Goal: Task Accomplishment & Management: Manage account settings

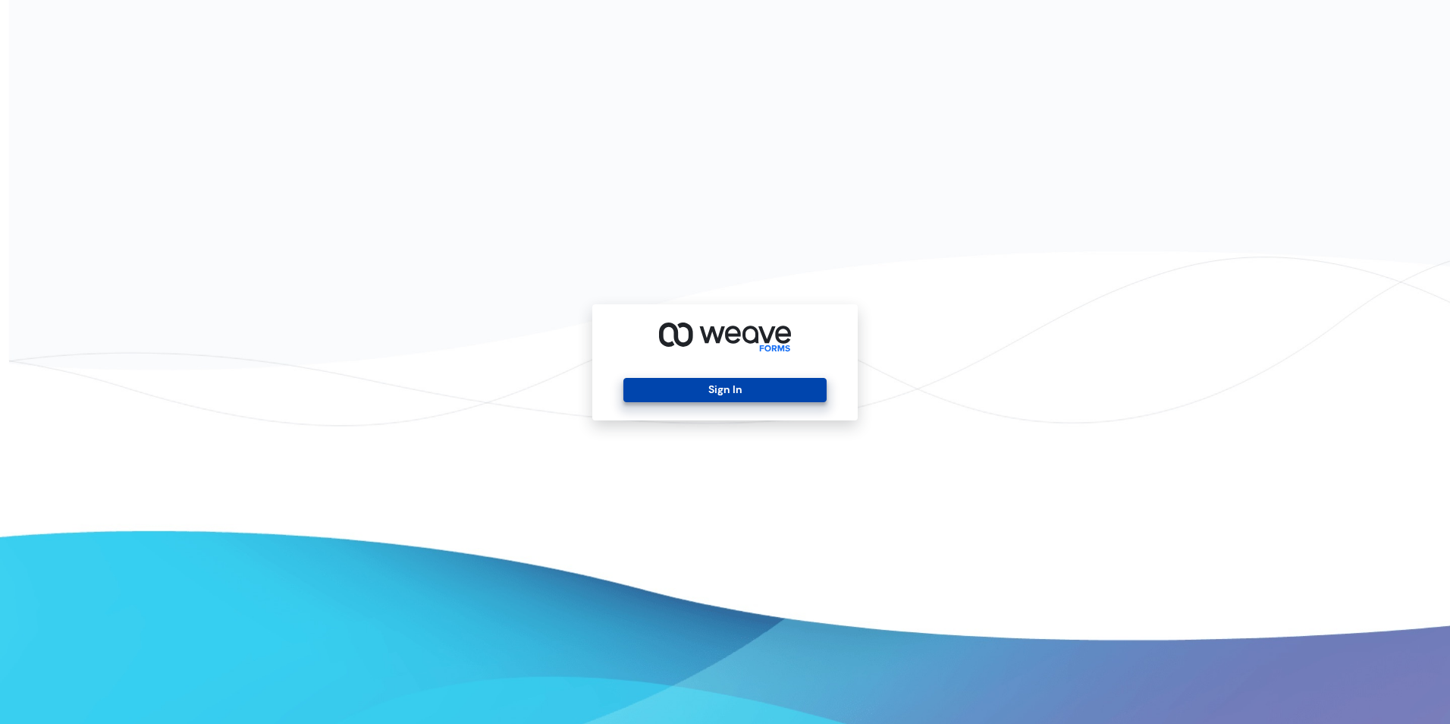
click at [730, 400] on button "Sign In" at bounding box center [724, 390] width 203 height 24
